Goal: Task Accomplishment & Management: Complete application form

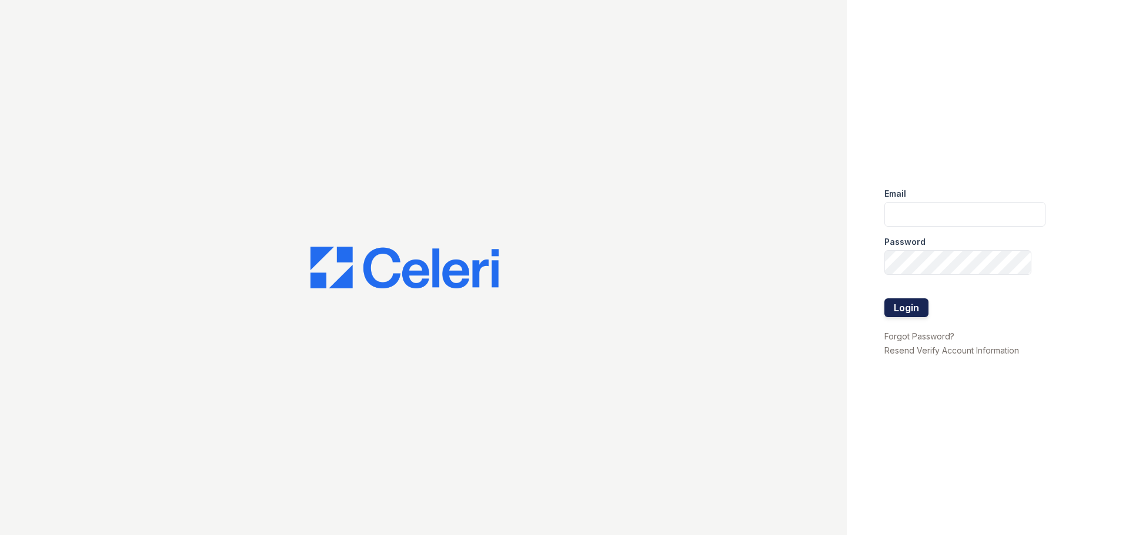
type input "[PERSON_NAME][EMAIL_ADDRESS][PERSON_NAME][DOMAIN_NAME]"
click at [902, 306] on button "Login" at bounding box center [906, 308] width 44 height 19
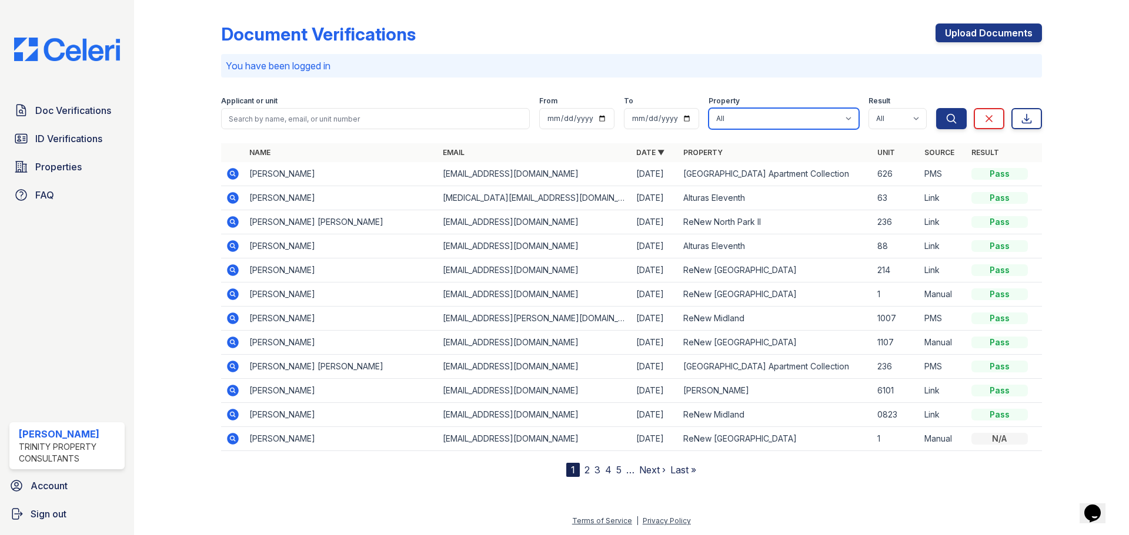
click at [806, 121] on select "All Alturas Andrews Alturas Eleventh Alturas Penbrook ReNew Andrews Apartment C…" at bounding box center [783, 118] width 150 height 21
select select "70"
click at [708, 108] on select "All Alturas Andrews Alturas Eleventh Alturas Penbrook ReNew Andrews Apartment C…" at bounding box center [783, 118] width 150 height 21
click at [942, 123] on button "Search" at bounding box center [951, 118] width 31 height 21
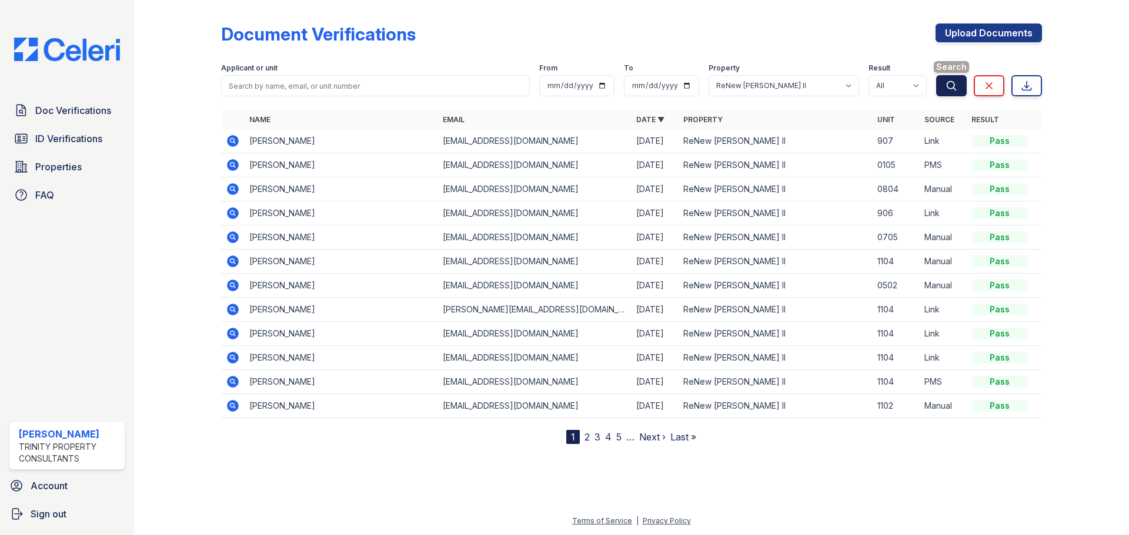
click at [947, 92] on button "Search" at bounding box center [951, 85] width 31 height 21
click at [74, 135] on span "ID Verifications" at bounding box center [68, 139] width 67 height 14
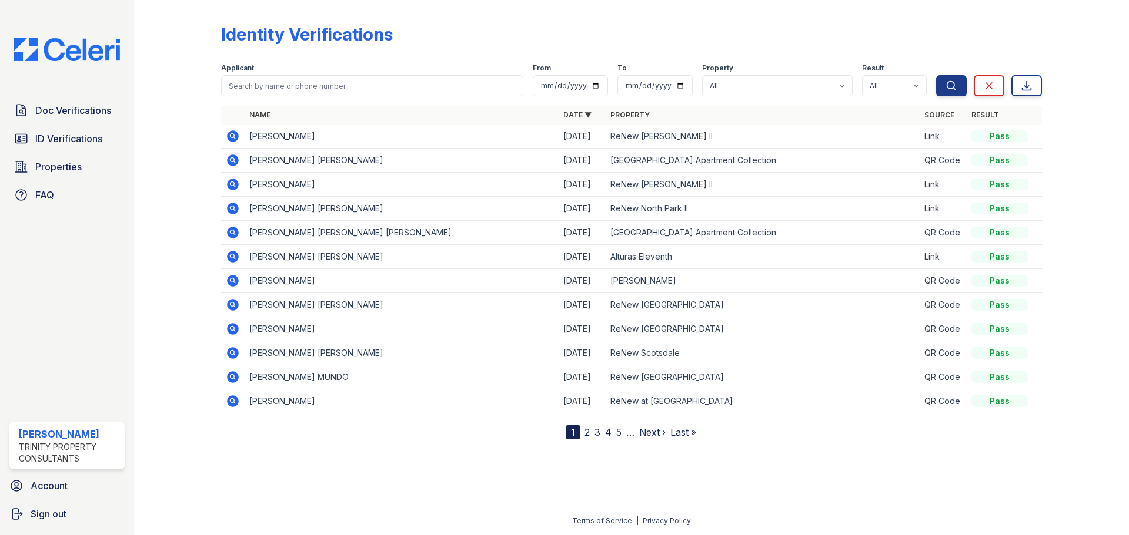
click at [222, 176] on td at bounding box center [233, 185] width 24 height 24
click at [230, 185] on icon at bounding box center [233, 185] width 14 height 14
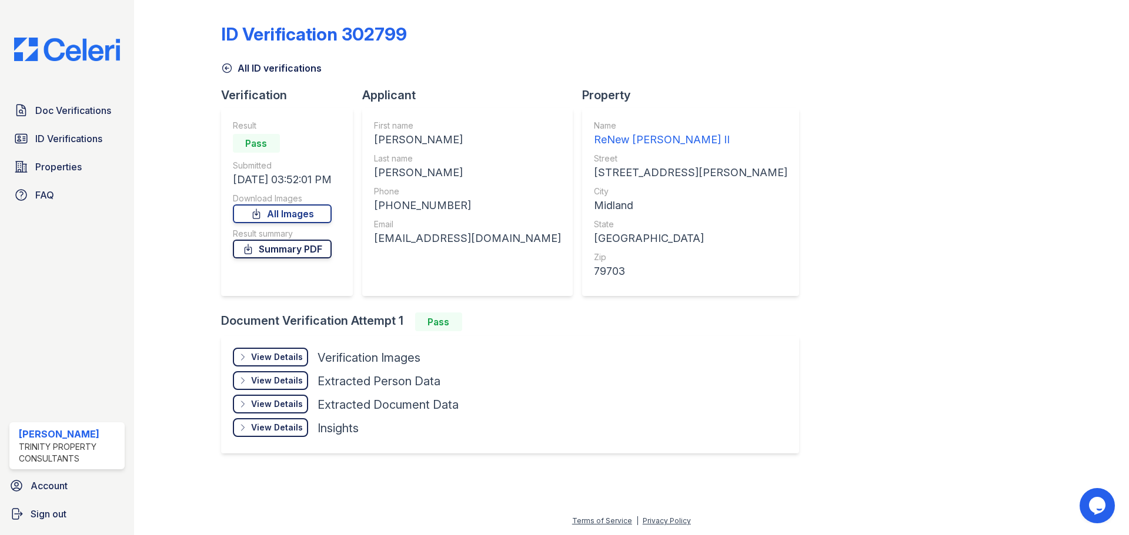
click at [280, 255] on link "Summary PDF" at bounding box center [282, 249] width 99 height 19
click at [76, 138] on span "ID Verifications" at bounding box center [68, 139] width 67 height 14
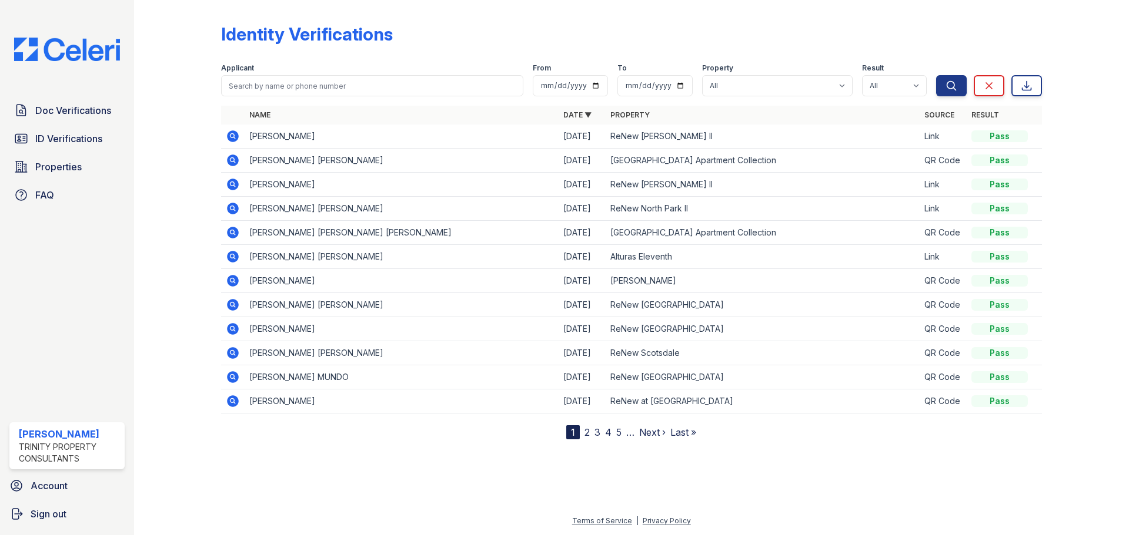
click at [236, 141] on icon at bounding box center [233, 136] width 12 height 12
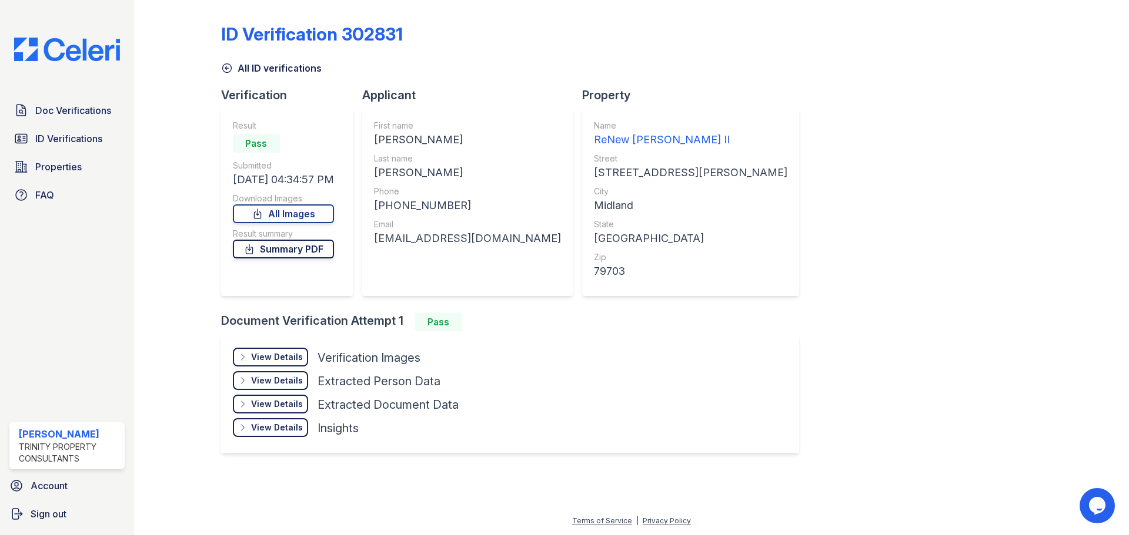
click at [295, 252] on link "Summary PDF" at bounding box center [283, 249] width 101 height 19
click at [185, 150] on div at bounding box center [187, 238] width 68 height 466
click at [69, 116] on span "Doc Verifications" at bounding box center [73, 110] width 76 height 14
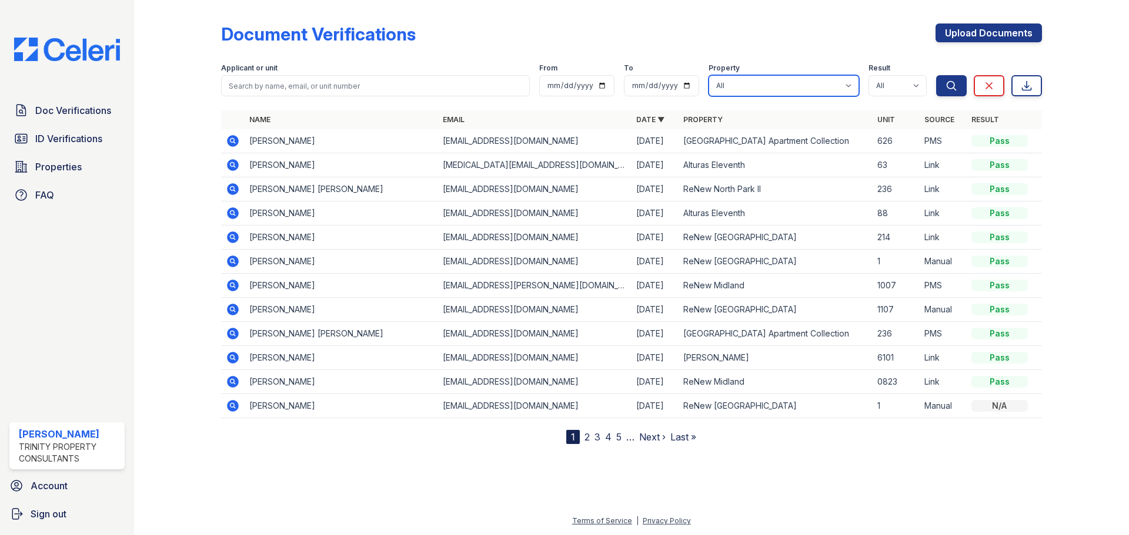
click at [719, 83] on select "All Alturas Andrews Alturas Eleventh Alturas Penbrook ReNew Andrews Apartment C…" at bounding box center [783, 85] width 150 height 21
select select "70"
click at [708, 75] on select "All Alturas Andrews Alturas Eleventh Alturas Penbrook ReNew Andrews Apartment C…" at bounding box center [783, 85] width 150 height 21
click at [953, 82] on icon "submit" at bounding box center [951, 86] width 12 height 12
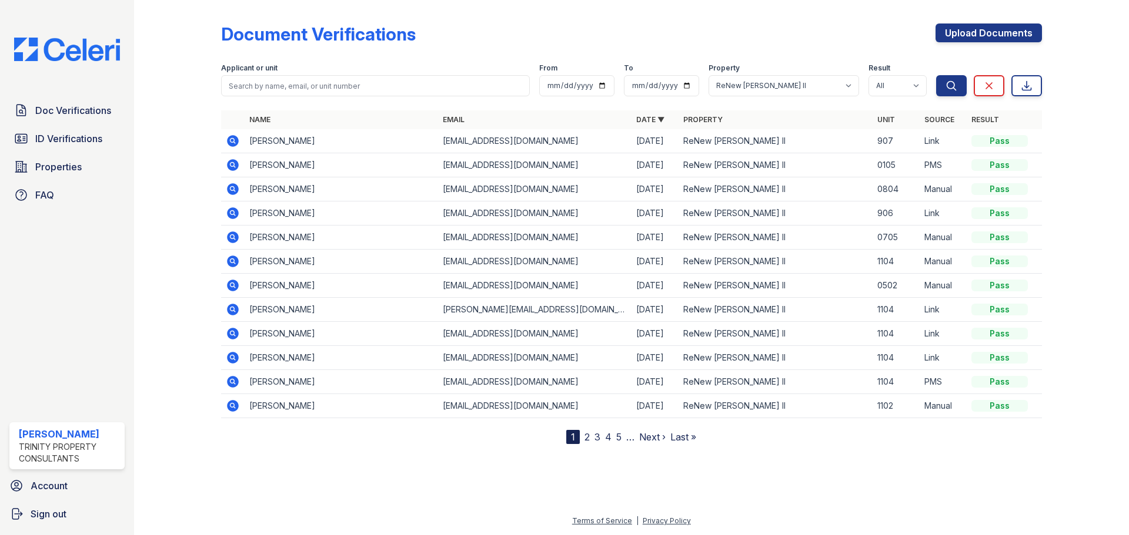
click at [586, 437] on link "2" at bounding box center [586, 437] width 5 height 12
click at [207, 58] on div at bounding box center [187, 225] width 68 height 440
click at [89, 107] on span "Doc Verifications" at bounding box center [73, 110] width 76 height 14
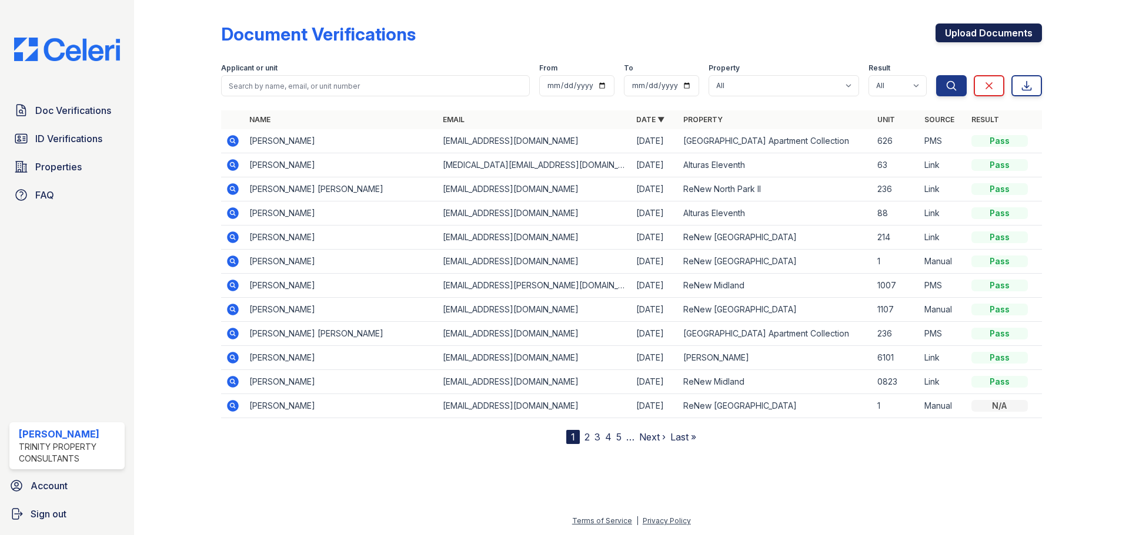
click at [969, 29] on link "Upload Documents" at bounding box center [988, 33] width 106 height 19
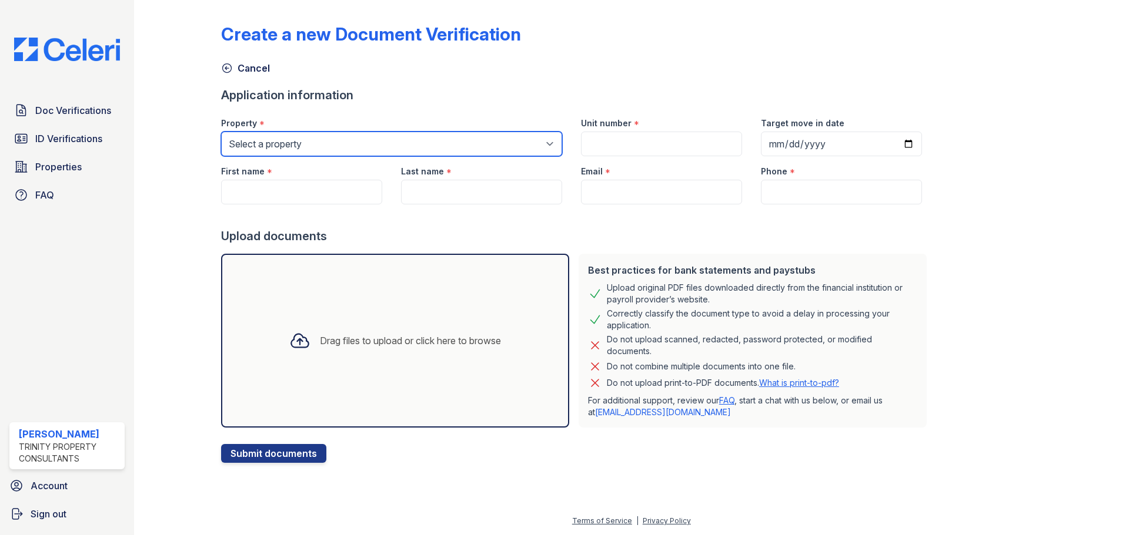
click at [343, 137] on select "Select a property Alturas Andrews Alturas Eleventh Alturas Penbrook ReNew Andre…" at bounding box center [391, 144] width 341 height 25
select select "70"
click at [221, 132] on select "Select a property Alturas Andrews Alturas Eleventh Alturas Penbrook ReNew Andre…" at bounding box center [391, 144] width 341 height 25
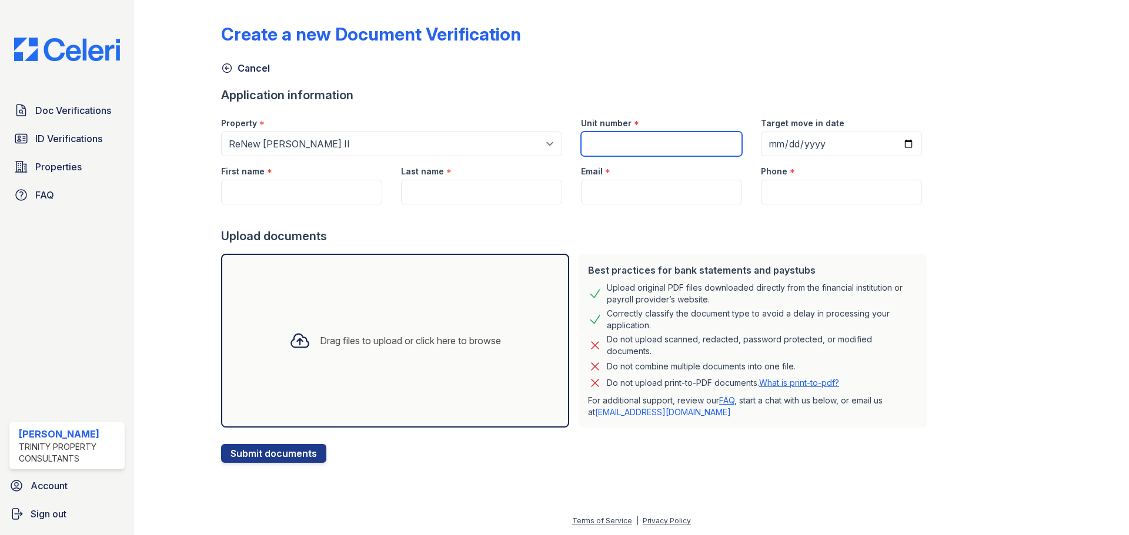
click at [620, 143] on input "Unit number" at bounding box center [661, 144] width 161 height 25
type input "907"
click at [296, 212] on div at bounding box center [576, 217] width 710 height 24
click at [293, 197] on input "First name" at bounding box center [301, 192] width 161 height 25
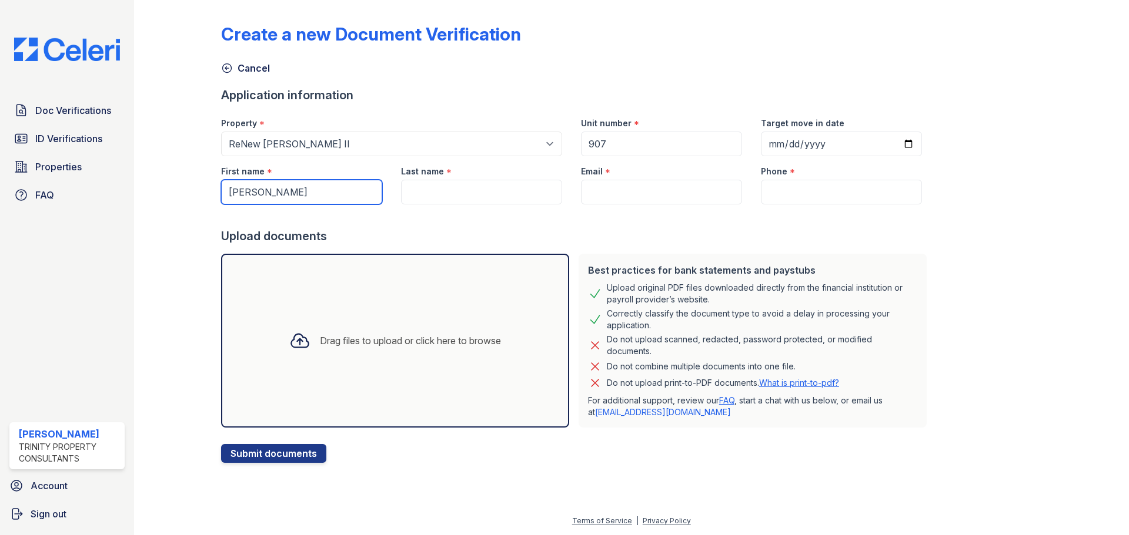
type input "Cassandra"
type input "Zamrripa"
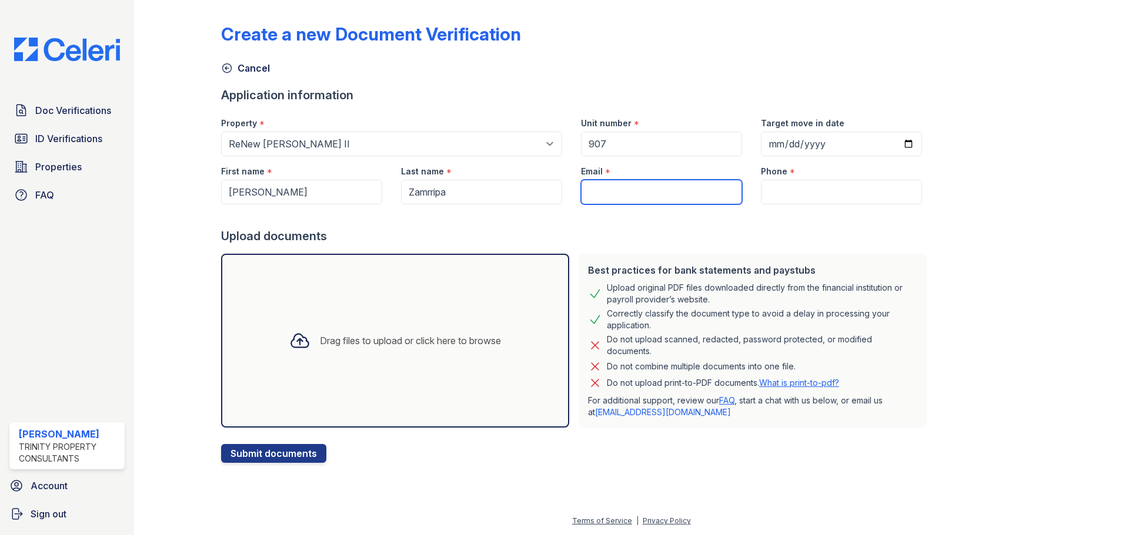
click at [599, 186] on input "Email" at bounding box center [661, 192] width 161 height 25
paste input "caassandraz@gmail.com"
type input "caassandraz@gmail.com"
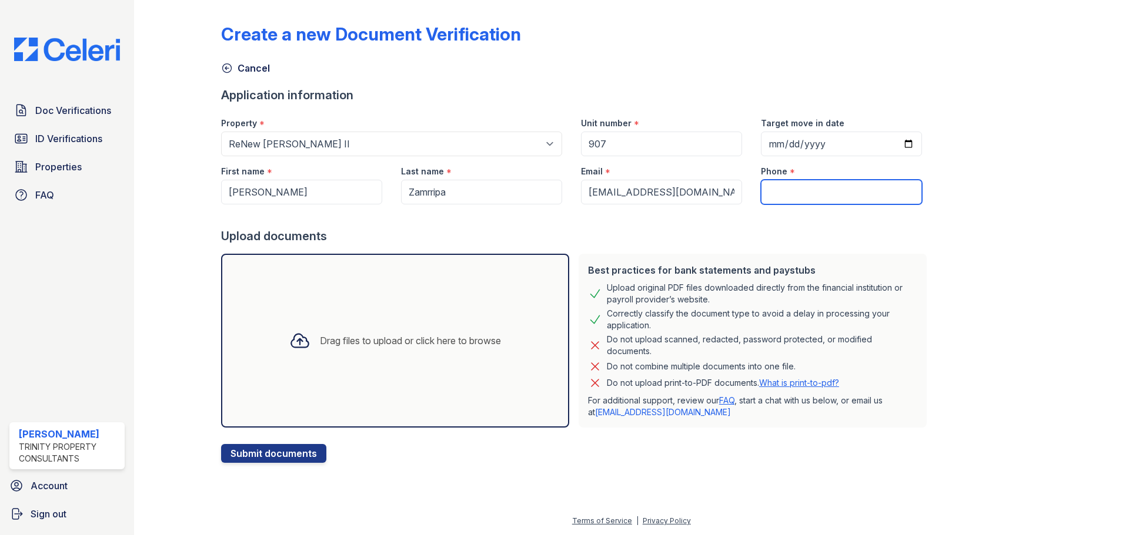
click at [782, 185] on input "Phone" at bounding box center [841, 192] width 161 height 25
click at [782, 194] on input "Phone" at bounding box center [841, 192] width 161 height 25
paste input "(432) 312-5936"
type input "(432) 312-5936"
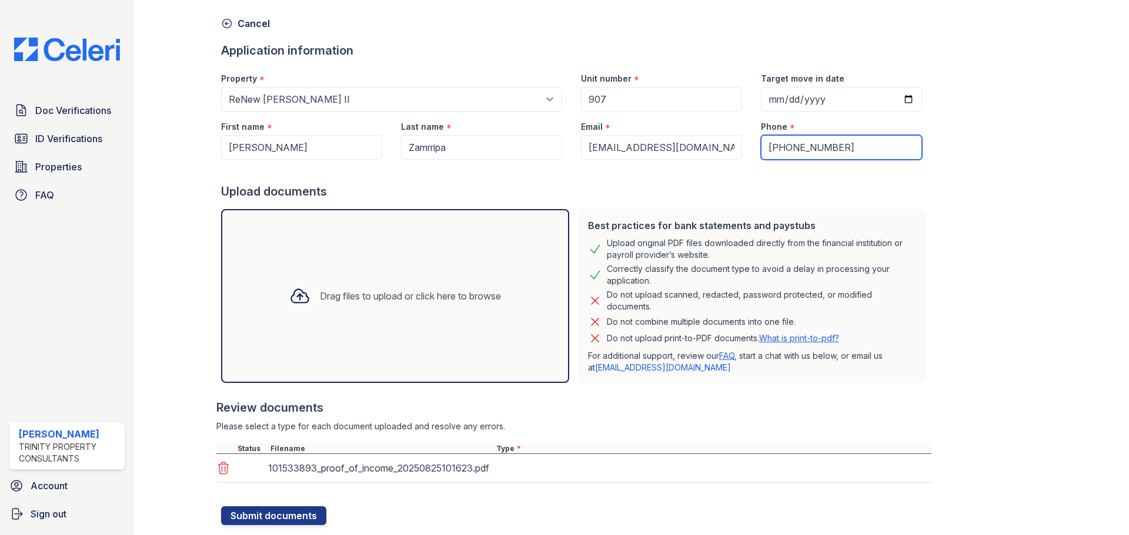
scroll to position [75, 0]
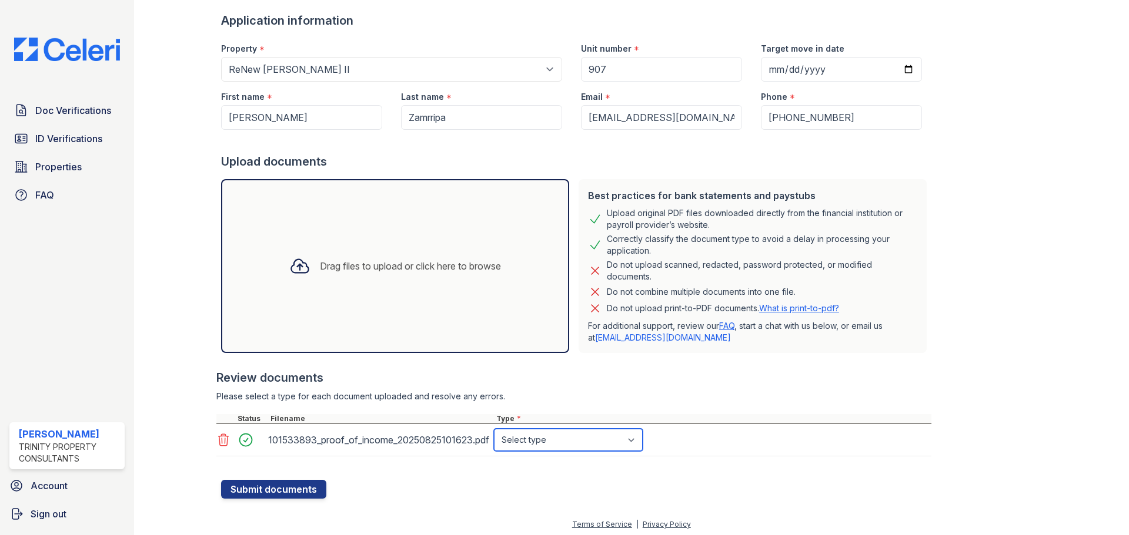
click at [533, 438] on select "Select type Paystub Bank Statement Offer Letter Tax Documents Benefit Award Let…" at bounding box center [568, 440] width 149 height 22
select select "paystub"
click at [494, 429] on select "Select type Paystub Bank Statement Offer Letter Tax Documents Benefit Award Let…" at bounding box center [568, 440] width 149 height 22
click at [270, 485] on button "Submit documents" at bounding box center [273, 489] width 105 height 19
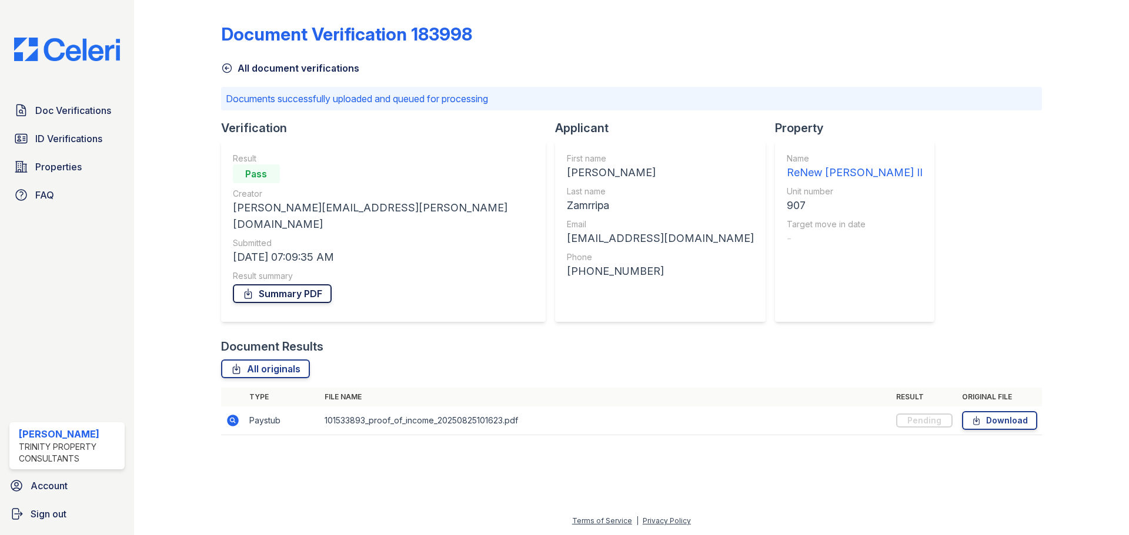
click at [280, 284] on link "Summary PDF" at bounding box center [282, 293] width 99 height 19
drag, startPoint x: 1065, startPoint y: 122, endPoint x: 1060, endPoint y: 115, distance: 8.5
click at [1065, 122] on div at bounding box center [1076, 226] width 68 height 443
click at [965, 47] on div "Document Verification 183998" at bounding box center [631, 39] width 821 height 31
click at [290, 284] on link "Summary PDF" at bounding box center [282, 293] width 99 height 19
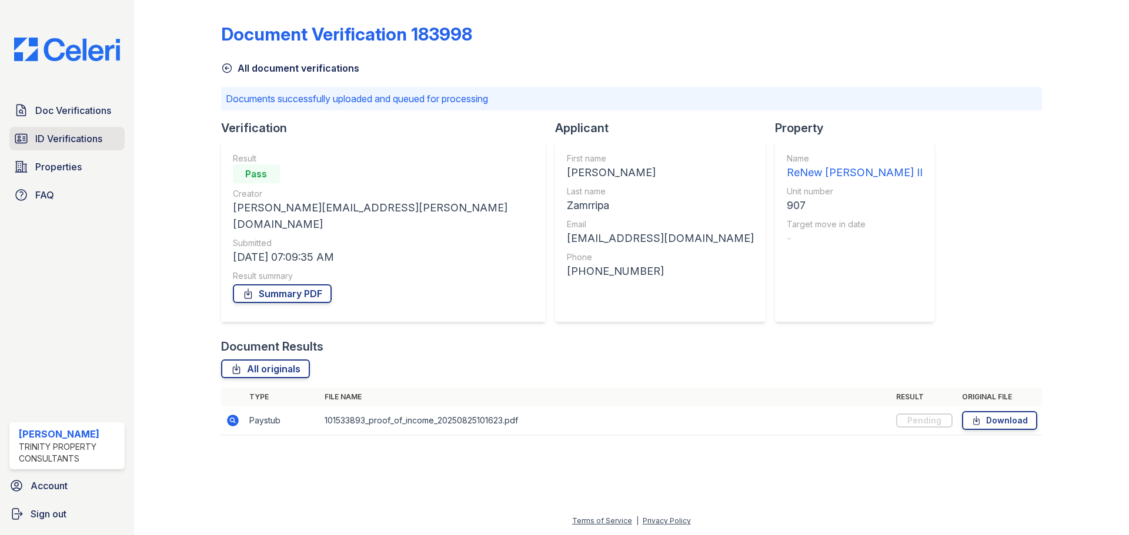
click at [75, 141] on span "ID Verifications" at bounding box center [68, 139] width 67 height 14
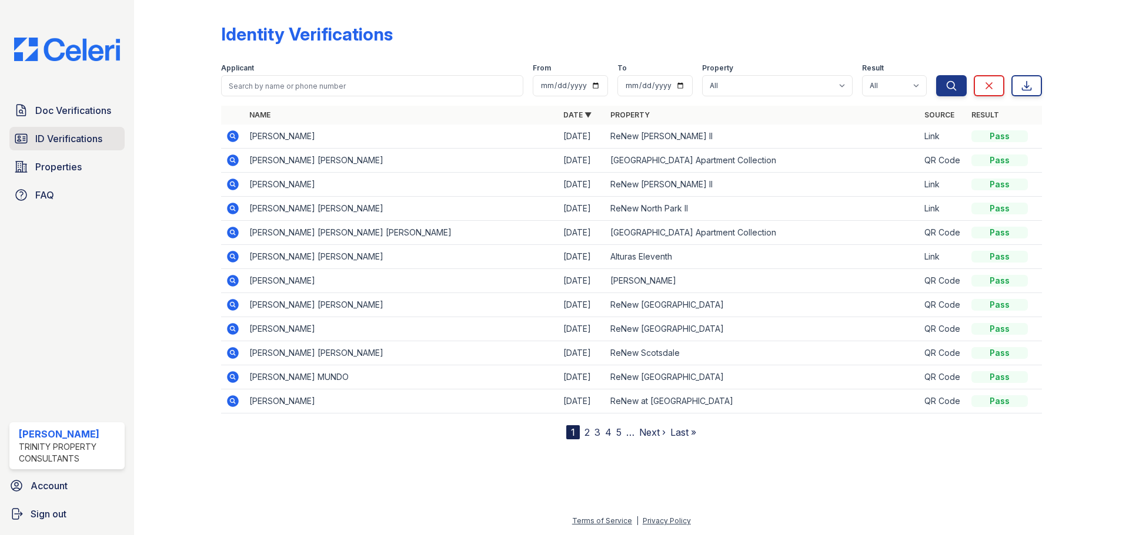
click at [85, 149] on link "ID Verifications" at bounding box center [66, 139] width 115 height 24
click at [94, 140] on span "ID Verifications" at bounding box center [68, 139] width 67 height 14
click at [227, 136] on icon at bounding box center [233, 136] width 14 height 14
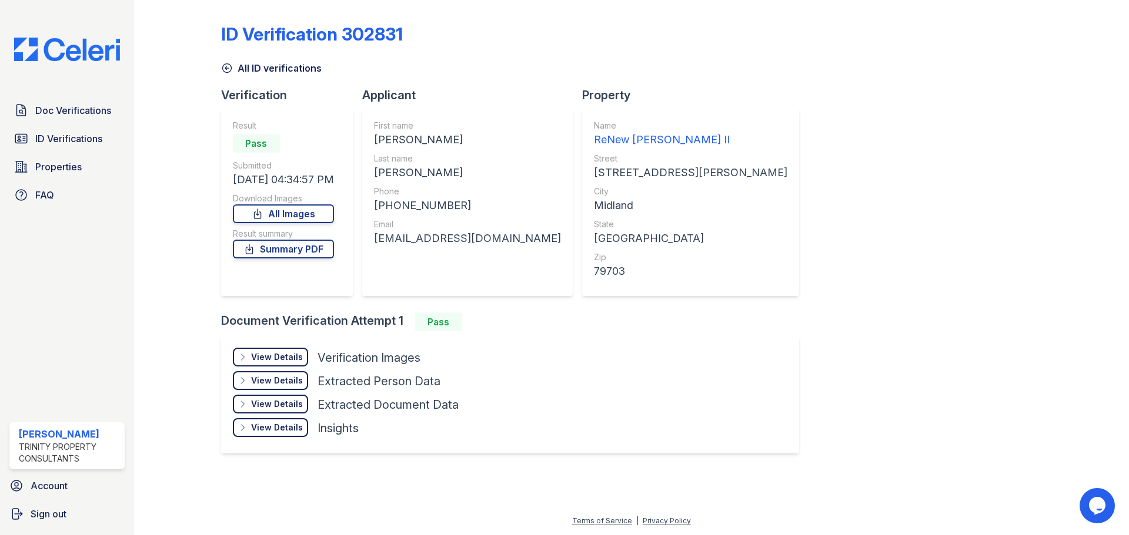
click at [274, 351] on div "View Details Details" at bounding box center [270, 357] width 75 height 19
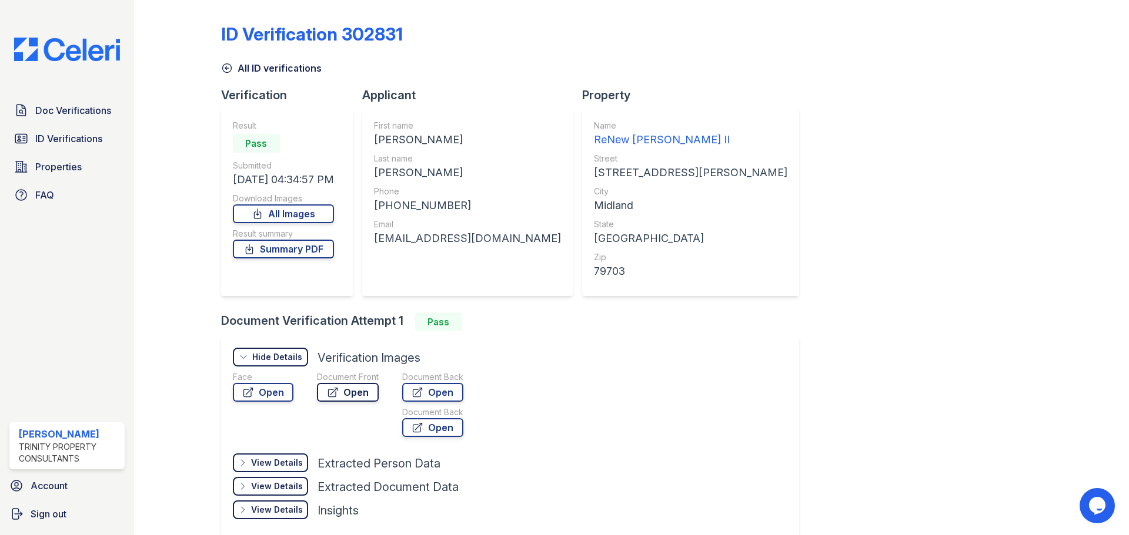
click at [337, 389] on icon at bounding box center [333, 393] width 12 height 12
click at [45, 137] on span "ID Verifications" at bounding box center [68, 139] width 67 height 14
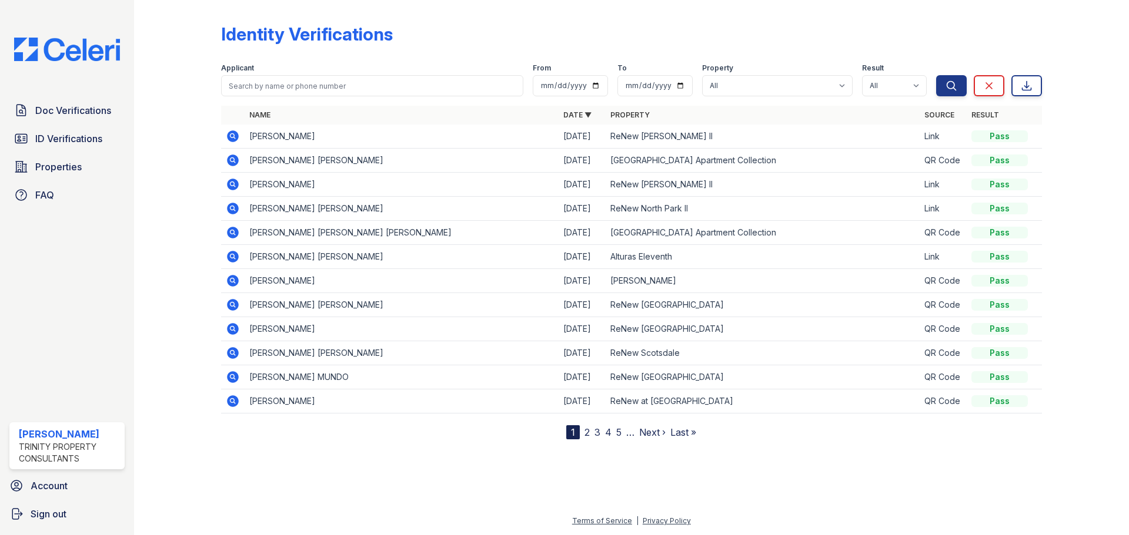
click at [234, 136] on icon at bounding box center [233, 136] width 14 height 14
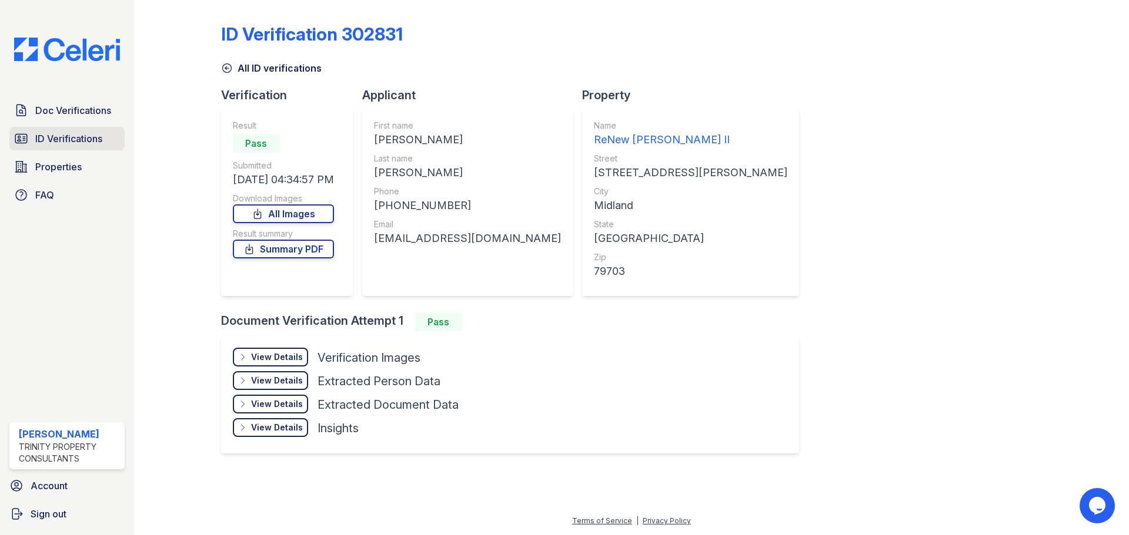
click at [48, 135] on span "ID Verifications" at bounding box center [68, 139] width 67 height 14
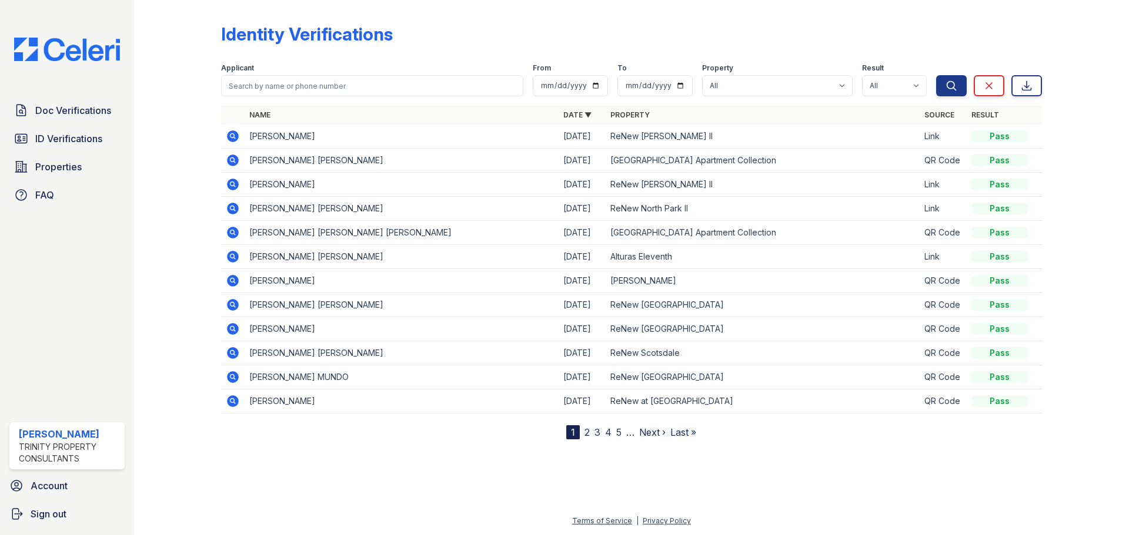
click at [227, 187] on icon at bounding box center [233, 185] width 12 height 12
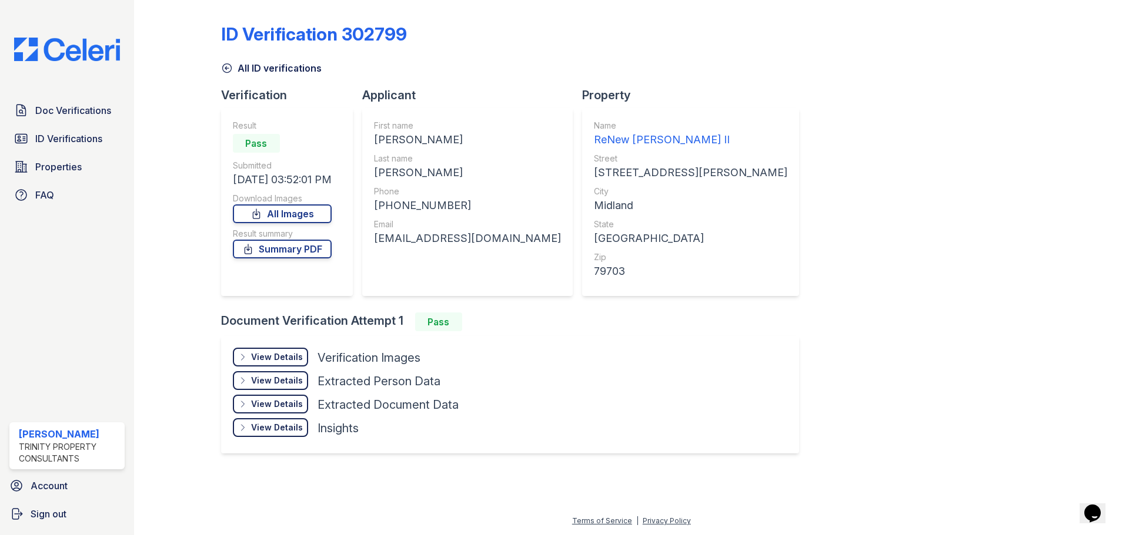
click at [254, 360] on div "View Details" at bounding box center [277, 357] width 52 height 12
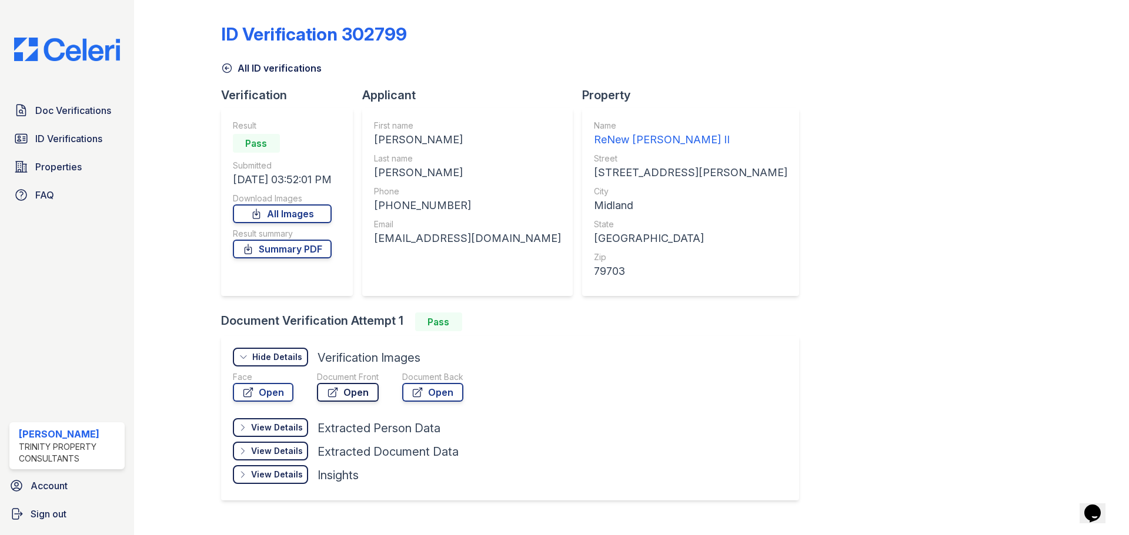
click at [355, 393] on link "Open" at bounding box center [348, 392] width 62 height 19
